Goal: Task Accomplishment & Management: Manage account settings

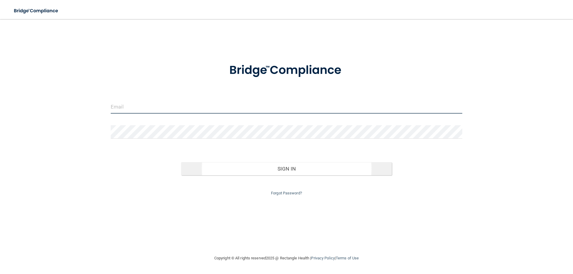
type input "[PERSON_NAME][EMAIL_ADDRESS][PERSON_NAME][DOMAIN_NAME]"
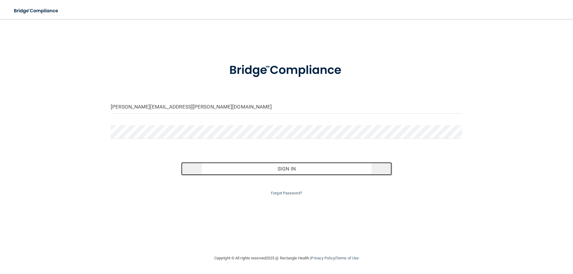
click at [308, 166] on button "Sign In" at bounding box center [286, 168] width 211 height 13
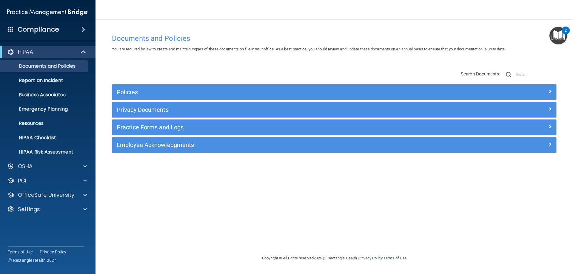
click at [84, 218] on div "HIPAA Documents and Policies Report an Incident Business Associates Emergency P…" at bounding box center [48, 132] width 96 height 177
click at [79, 208] on div at bounding box center [84, 209] width 15 height 7
click at [36, 225] on p "My Account" at bounding box center [44, 224] width 81 height 6
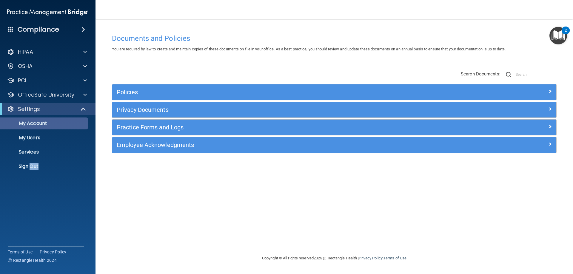
click at [36, 225] on div "Compliance HIPAA Documents and Policies Report an Incident Business Associates …" at bounding box center [47, 137] width 95 height 274
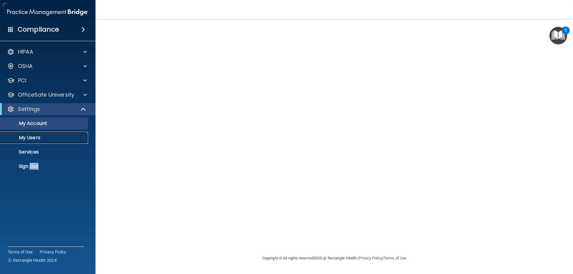
click at [31, 135] on p "My Users" at bounding box center [44, 138] width 81 height 6
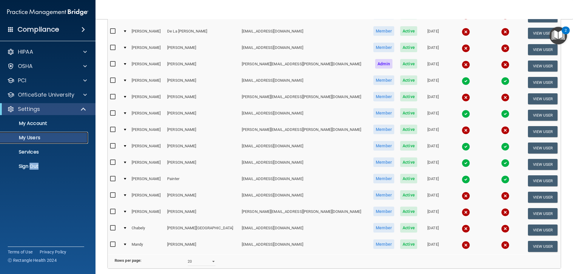
scroll to position [179, 0]
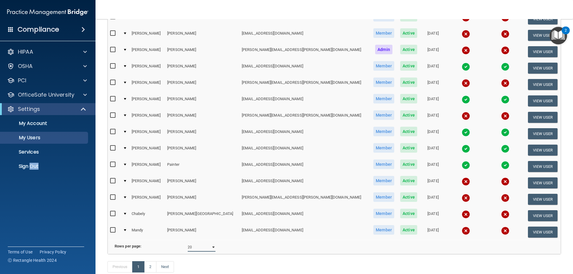
click at [199, 251] on select "10 20 30 40 all" at bounding box center [202, 247] width 28 height 9
select select "29"
click at [188, 247] on select "10 20 30 40 all" at bounding box center [202, 247] width 28 height 9
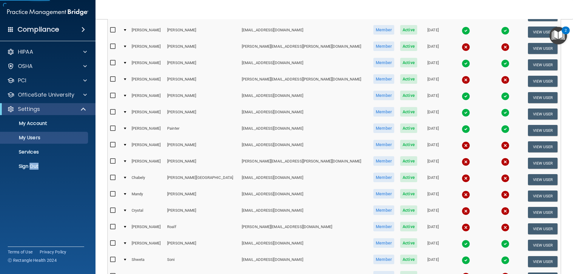
scroll to position [328, 0]
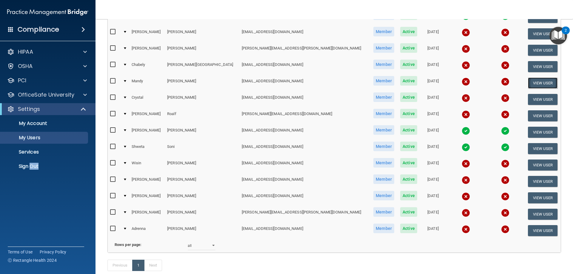
click at [528, 82] on button "View User" at bounding box center [543, 83] width 30 height 11
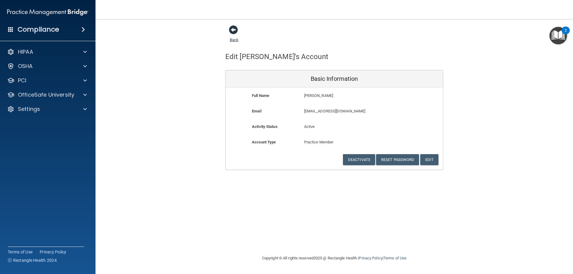
click at [232, 32] on span at bounding box center [233, 29] width 9 height 9
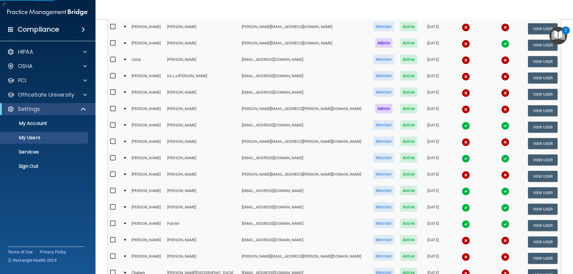
scroll to position [239, 0]
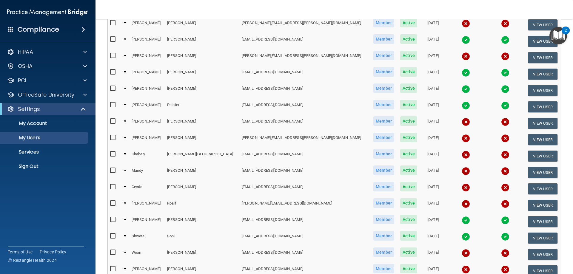
click at [446, 168] on td at bounding box center [466, 172] width 40 height 16
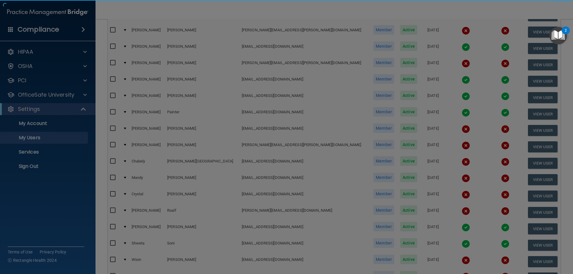
click at [432, 179] on body "Compliance HIPAA Documents and Policies Report an Incident Business Associates …" at bounding box center [286, 137] width 573 height 274
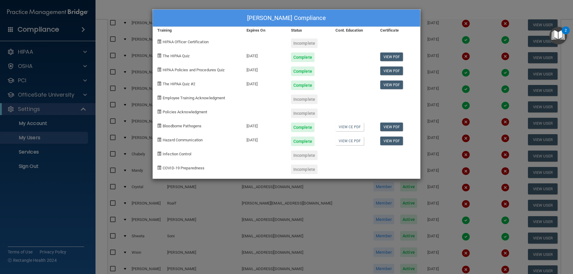
click at [260, 213] on div "[PERSON_NAME] Compliance Training Expires On Status Cont. Education Certificate…" at bounding box center [286, 137] width 573 height 274
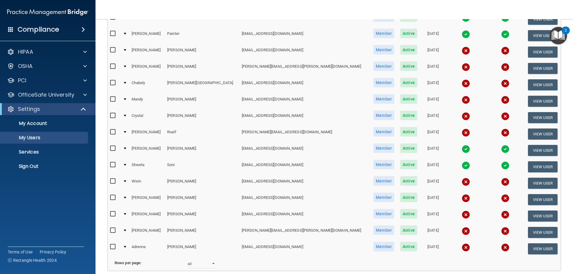
scroll to position [328, 0]
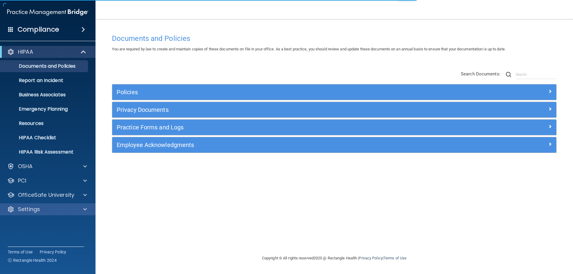
click at [51, 213] on div "Settings" at bounding box center [48, 209] width 96 height 12
click at [72, 211] on div "Settings" at bounding box center [40, 209] width 74 height 7
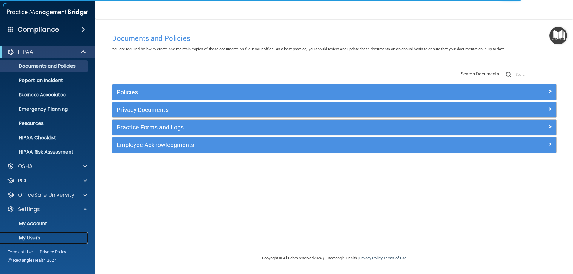
click at [35, 240] on p "My Users" at bounding box center [44, 238] width 81 height 6
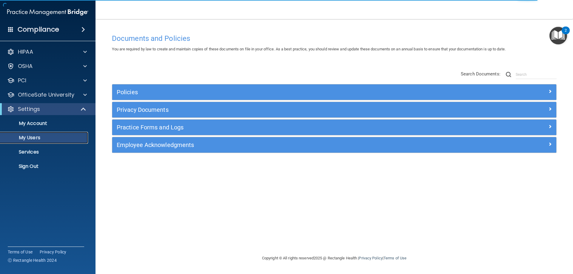
select select "20"
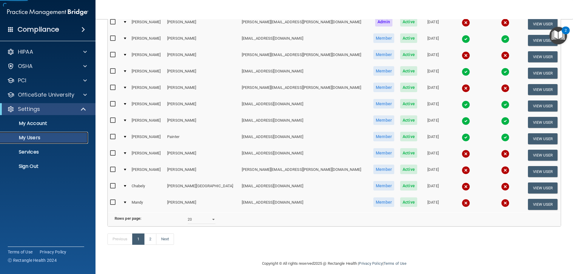
scroll to position [209, 0]
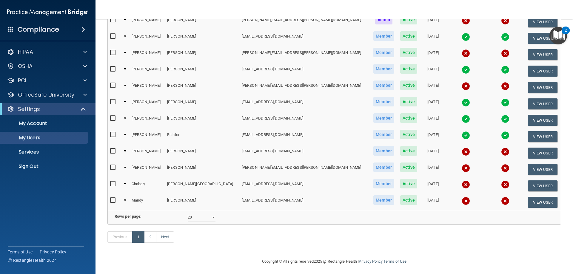
click at [461, 201] on img at bounding box center [465, 201] width 8 height 8
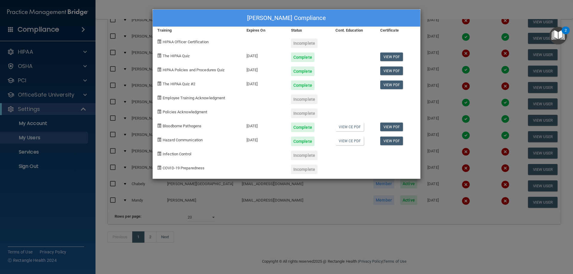
click at [283, 189] on div "[PERSON_NAME] Compliance Training Expires On Status Cont. Education Certificate…" at bounding box center [286, 137] width 573 height 274
